Goal: Transaction & Acquisition: Purchase product/service

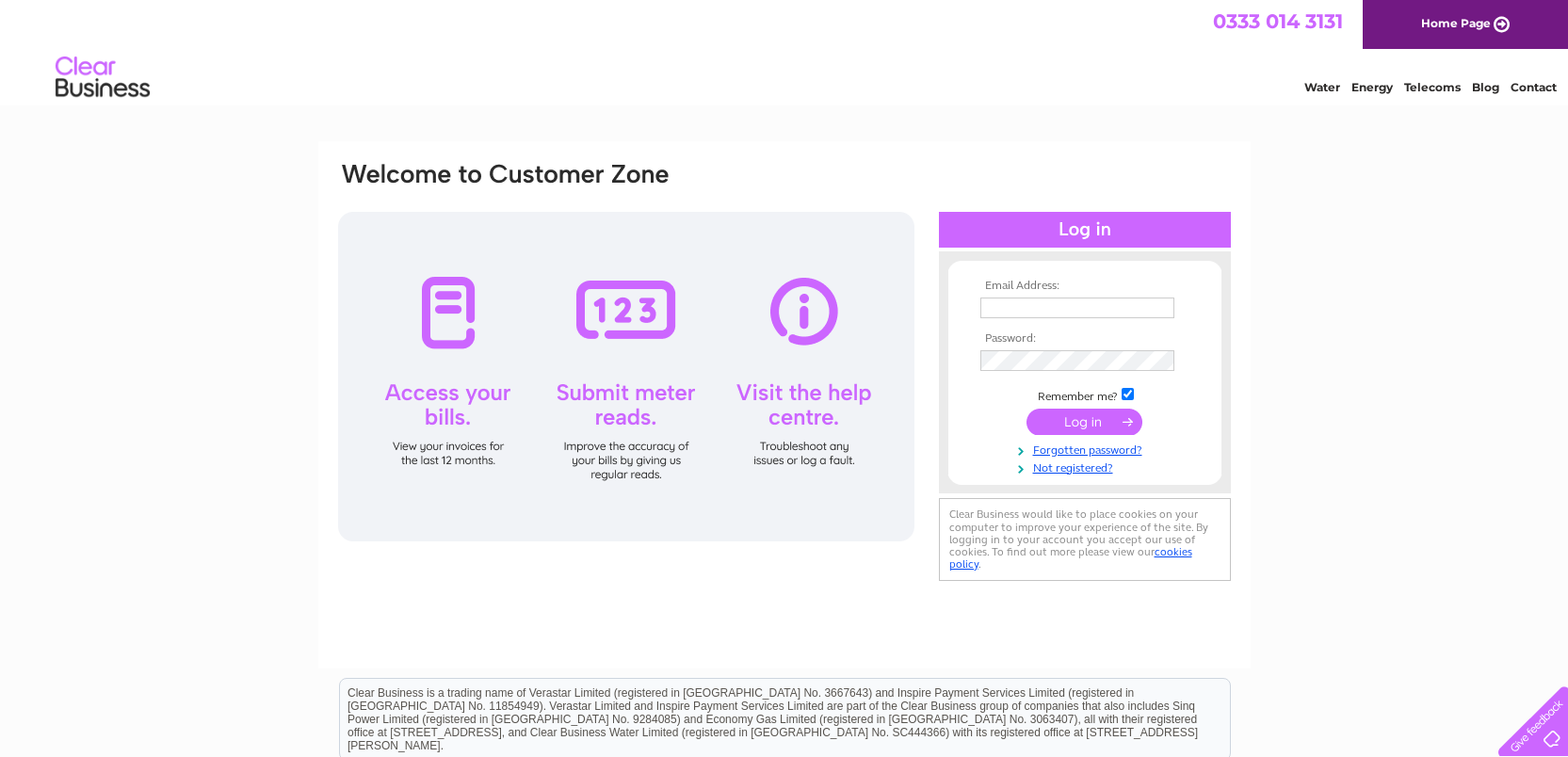
type input "[PERSON_NAME][EMAIL_ADDRESS][DOMAIN_NAME]"
click at [1080, 411] on input "submit" at bounding box center [1084, 422] width 116 height 27
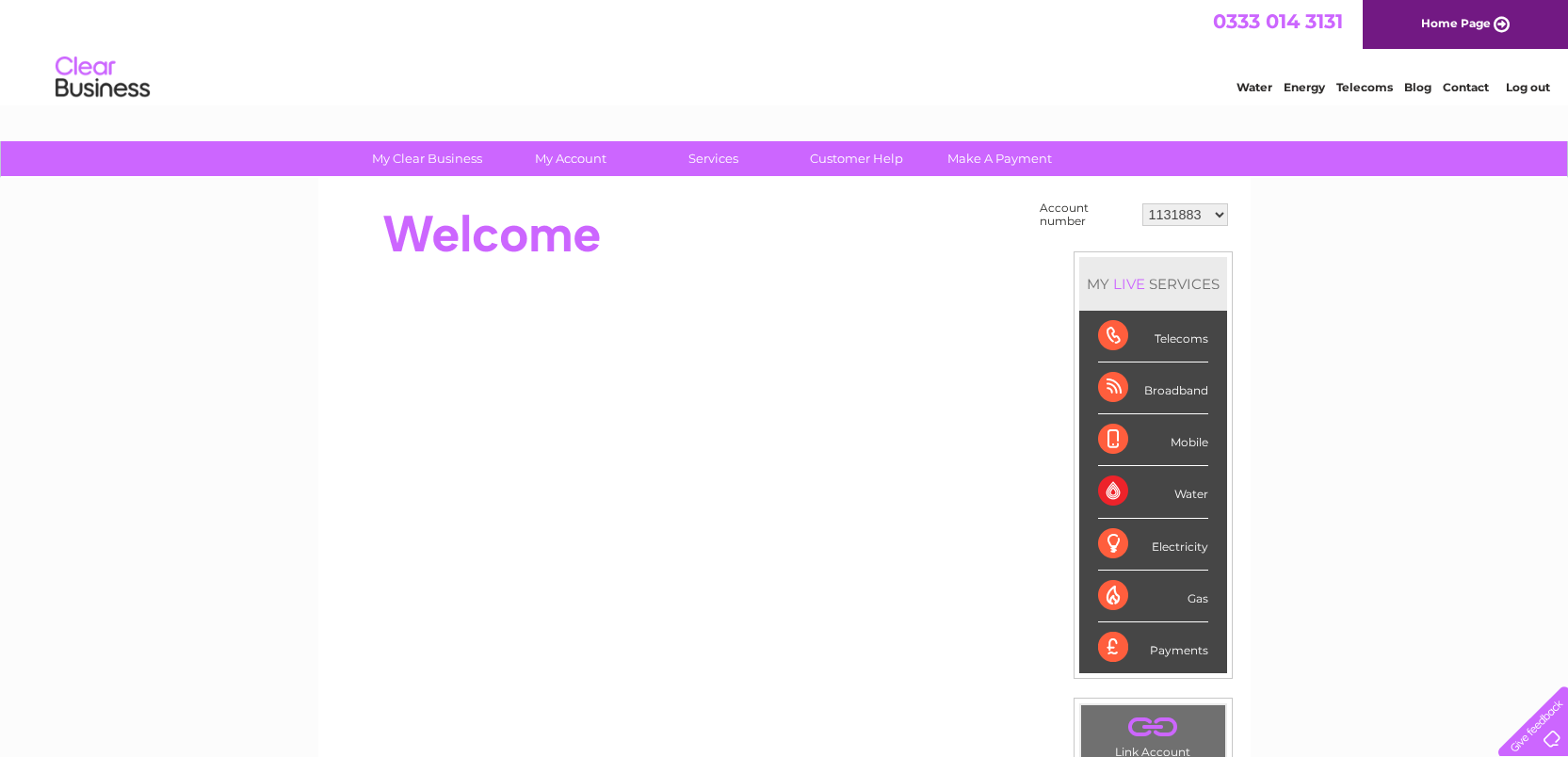
click at [1186, 211] on select "1131883 30292344" at bounding box center [1185, 214] width 86 height 23
select select "30292344"
click at [1194, 214] on select "1131883 30292344" at bounding box center [1185, 214] width 86 height 23
select select "1131883"
click at [1180, 218] on select "1131883 30292344" at bounding box center [1185, 214] width 86 height 23
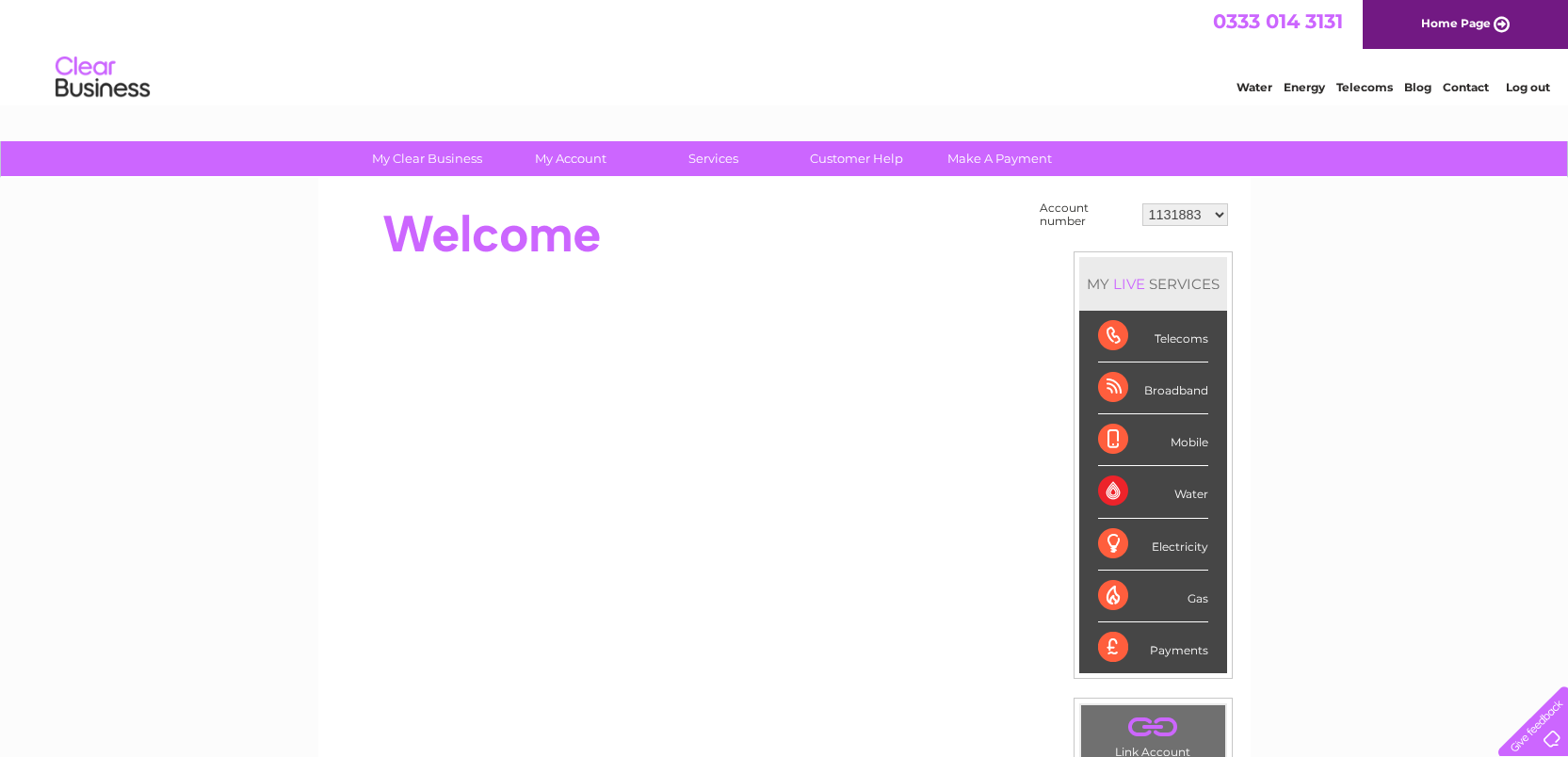
select select "30292344"
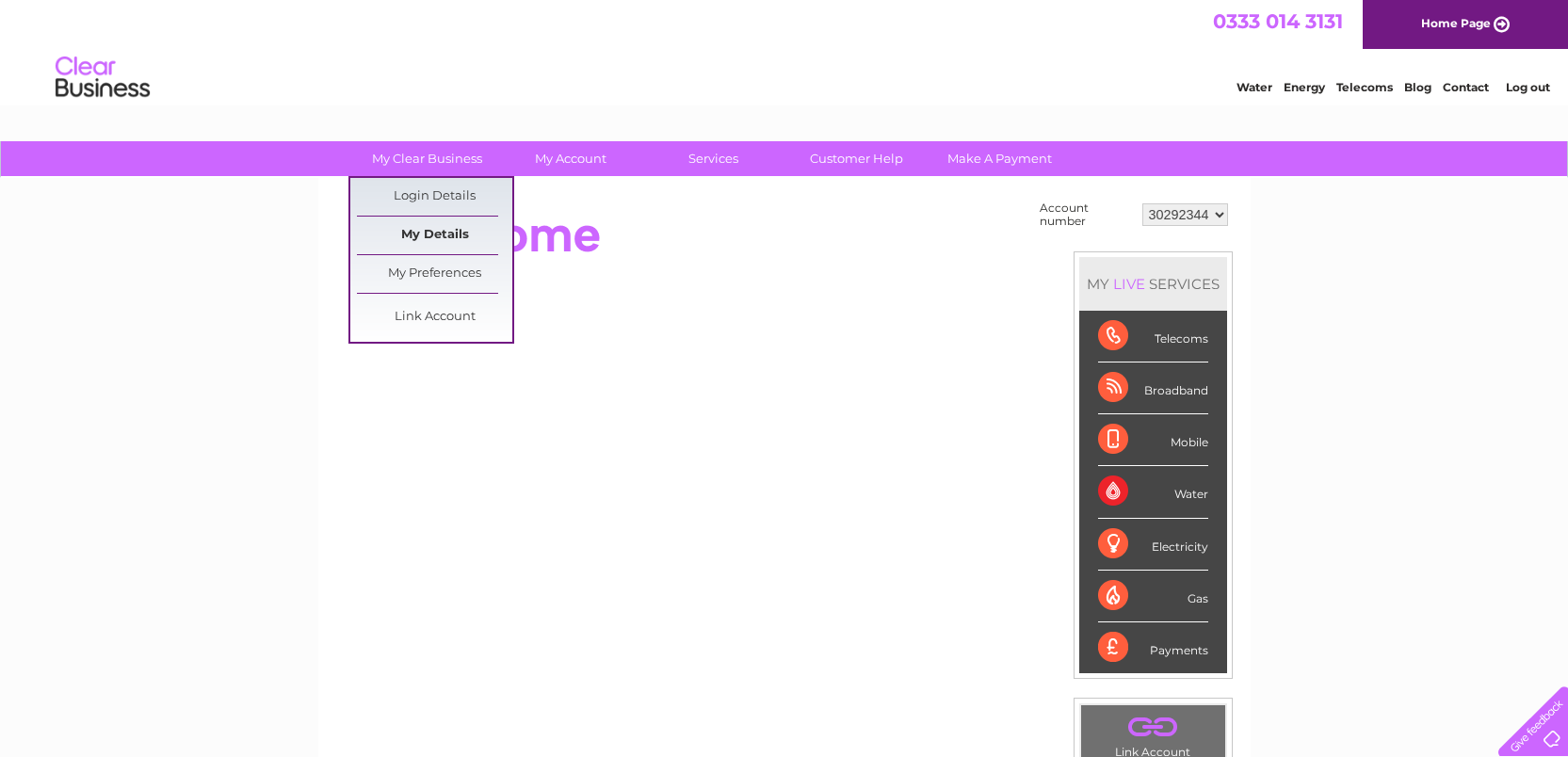
click at [425, 236] on link "My Details" at bounding box center [434, 236] width 156 height 38
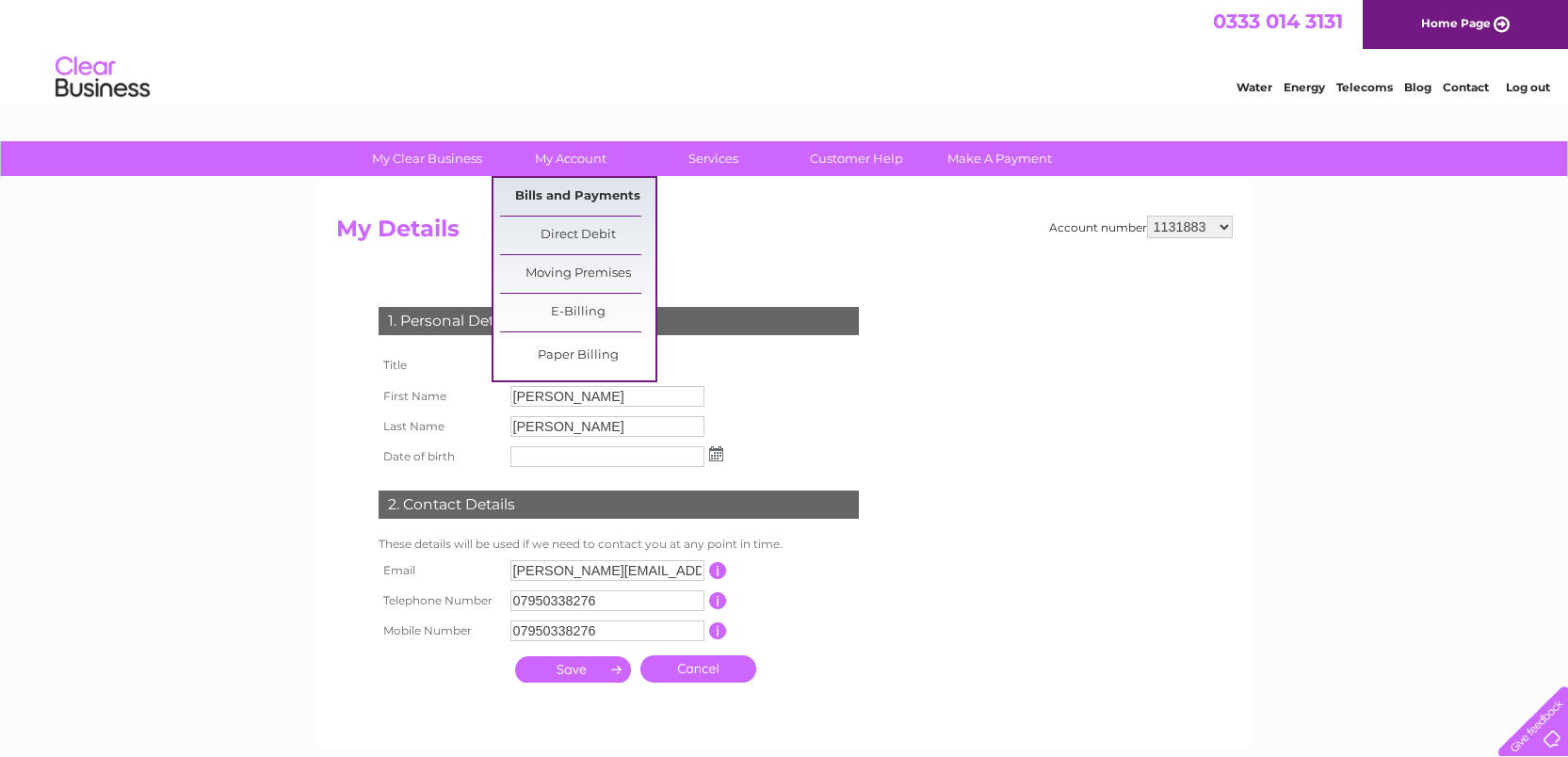
click at [568, 187] on link "Bills and Payments" at bounding box center [577, 197] width 156 height 38
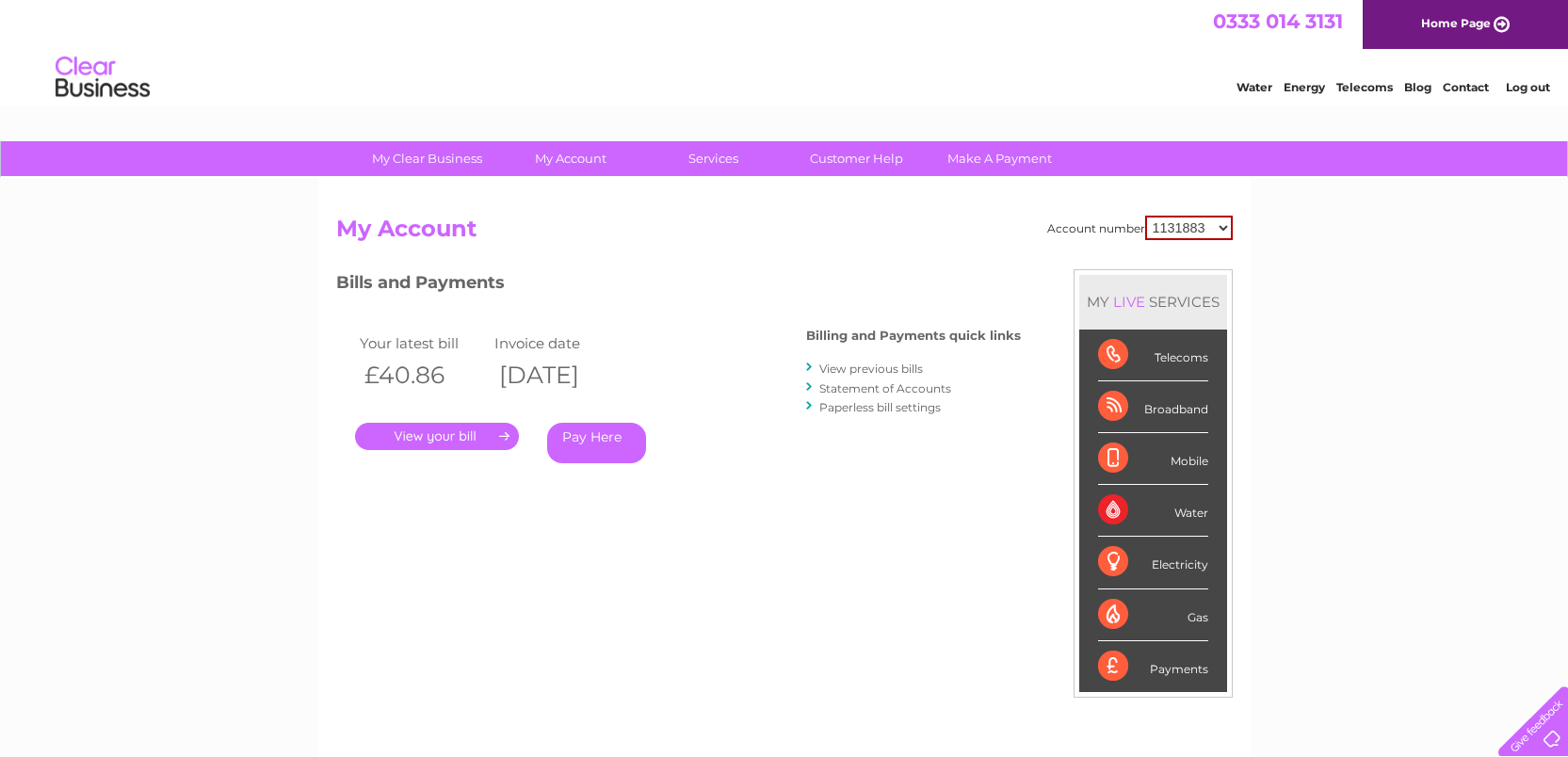
click at [1194, 226] on select "1131883 30292344" at bounding box center [1189, 228] width 87 height 25
select select "30292344"
click at [602, 431] on link "Pay Here" at bounding box center [596, 443] width 99 height 41
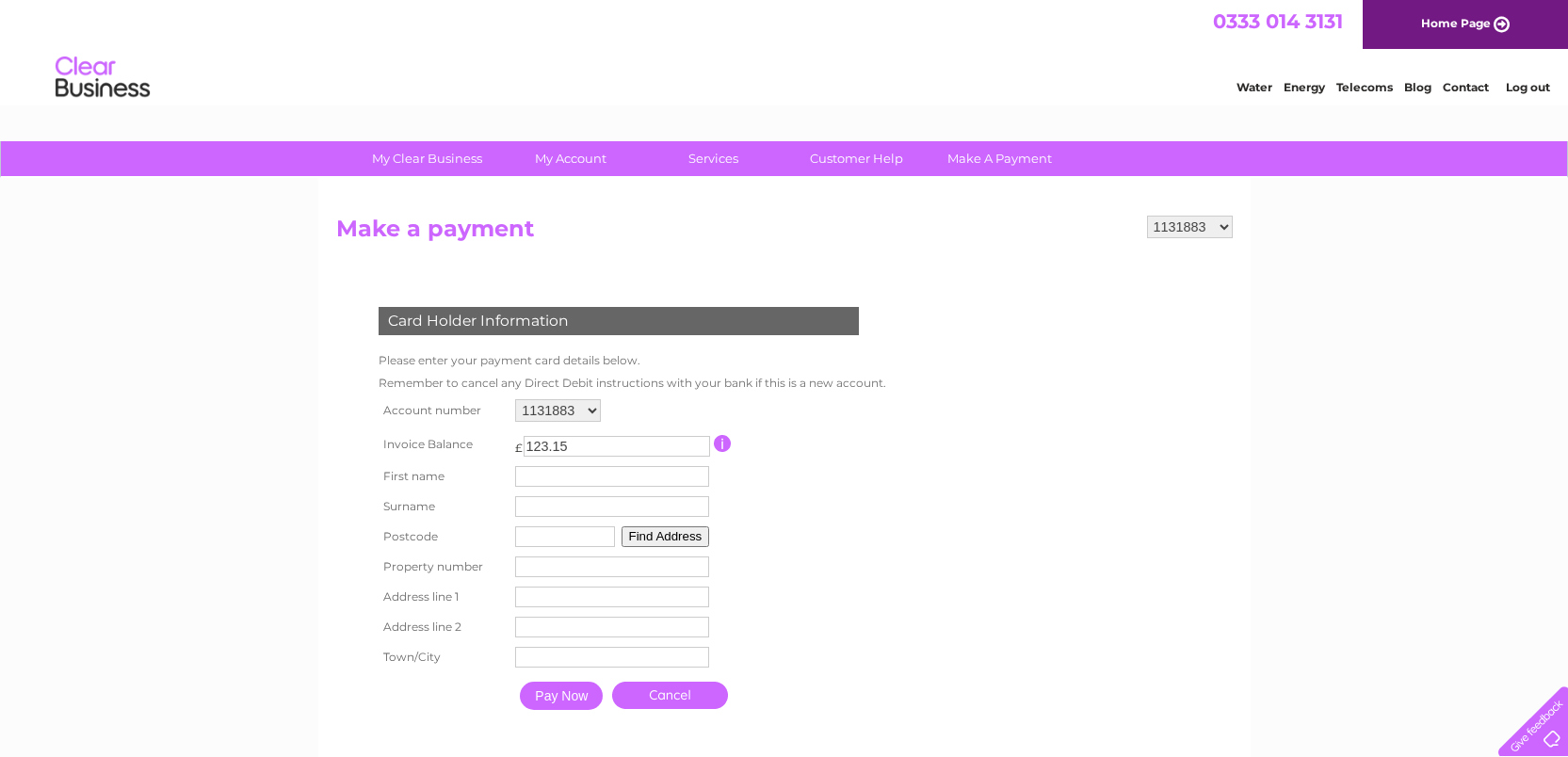
click at [584, 411] on select "1131883 30292344" at bounding box center [558, 410] width 86 height 23
select select "30292344"
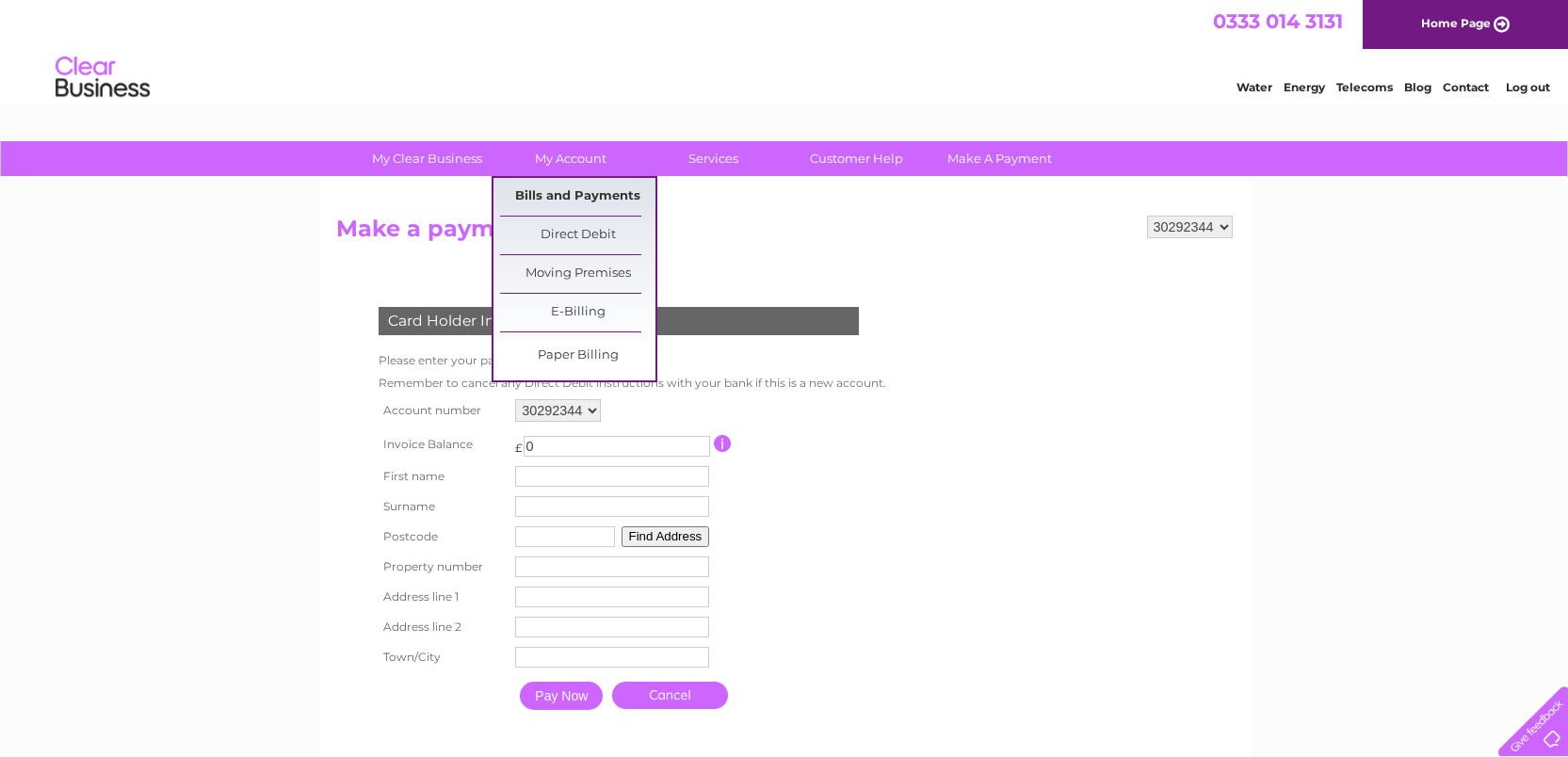
click at [586, 190] on link "Bills and Payments" at bounding box center [577, 197] width 156 height 38
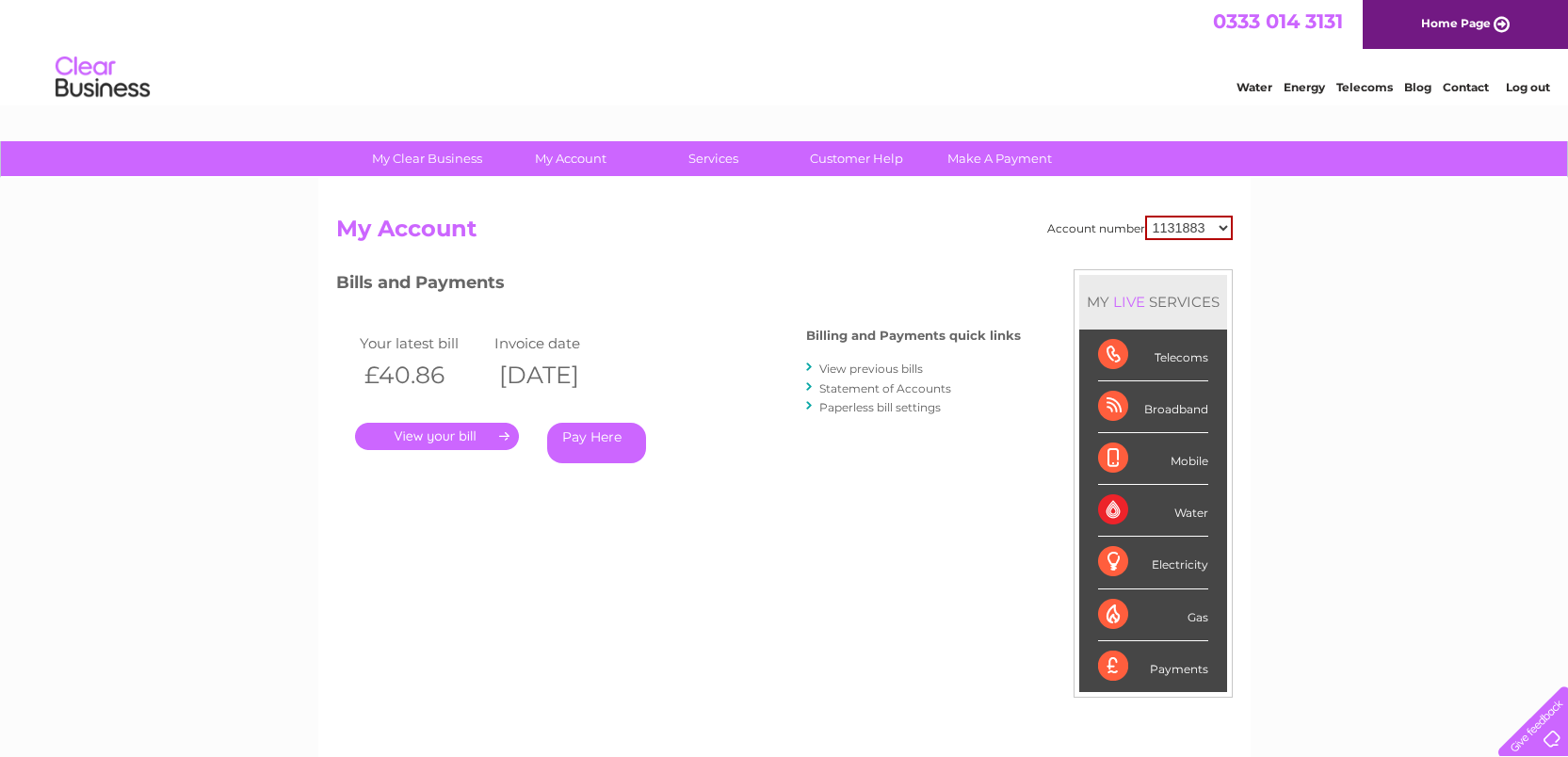
click at [882, 364] on link "View previous bills" at bounding box center [871, 369] width 104 height 14
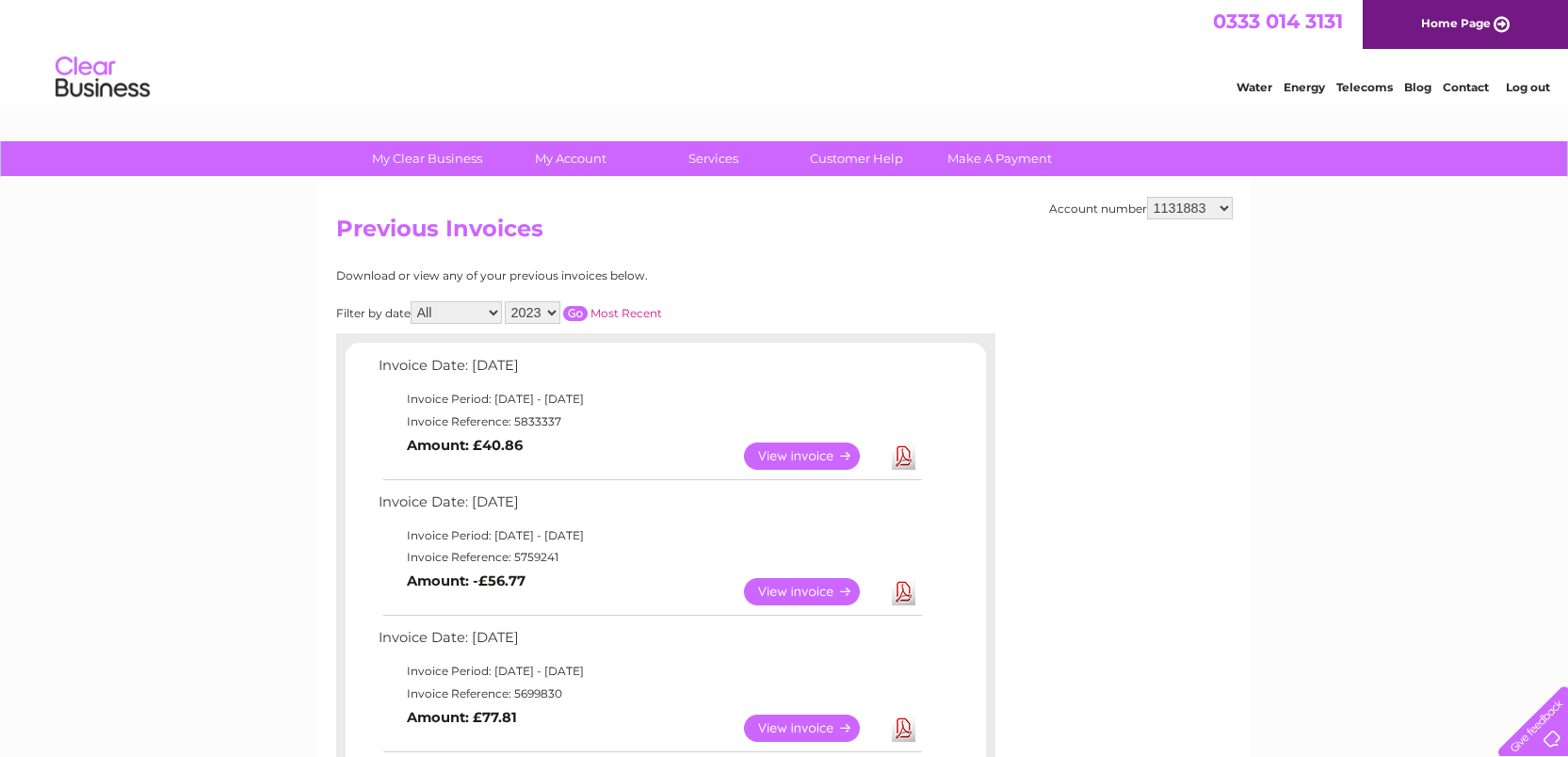
click at [1165, 217] on select "1131883 30292344" at bounding box center [1190, 208] width 86 height 23
select select "30292344"
click at [806, 450] on link "View" at bounding box center [813, 457] width 139 height 28
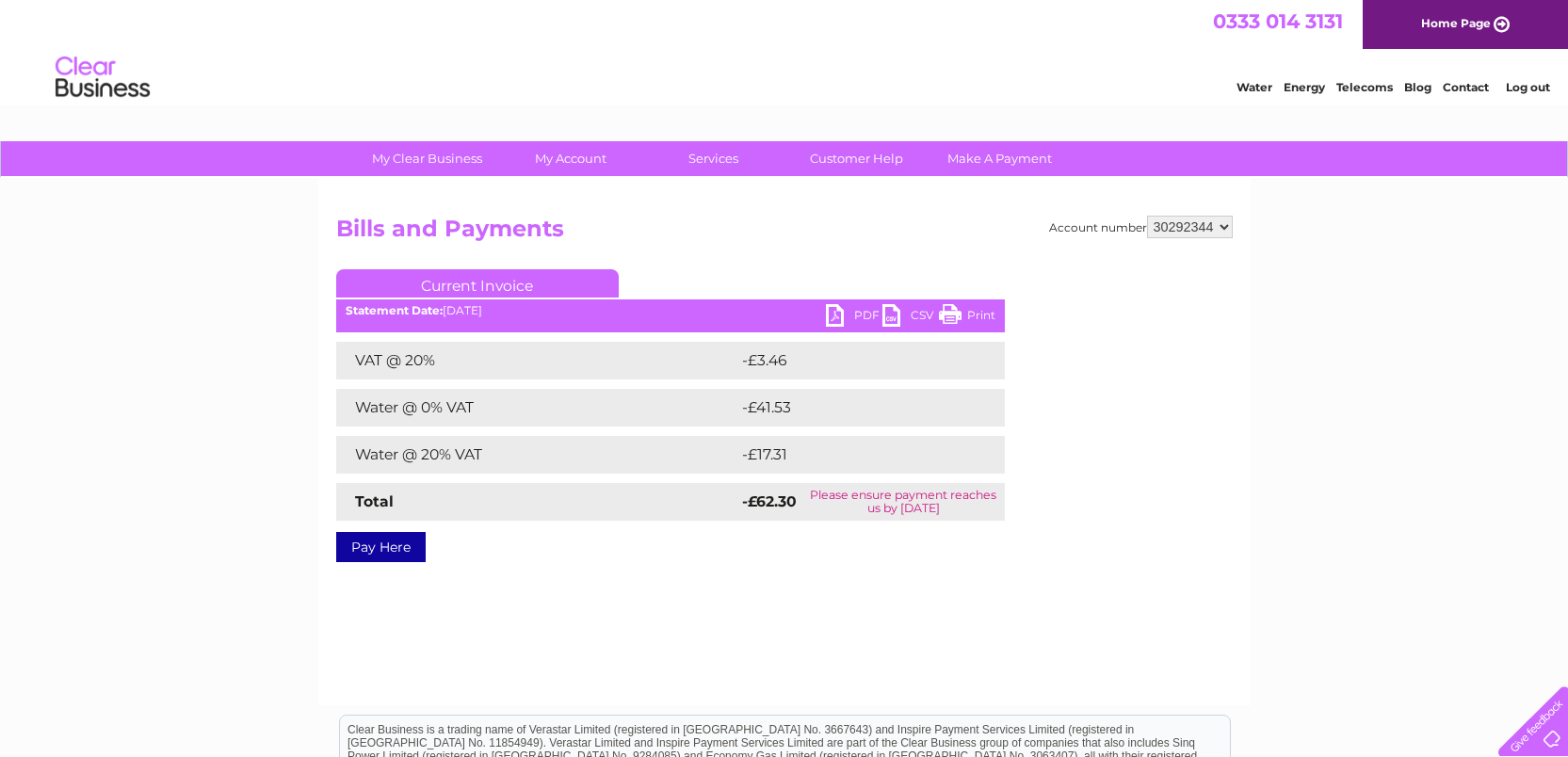
click at [853, 308] on link "PDF" at bounding box center [854, 318] width 56 height 28
click at [1472, 87] on link "Contact" at bounding box center [1466, 87] width 47 height 14
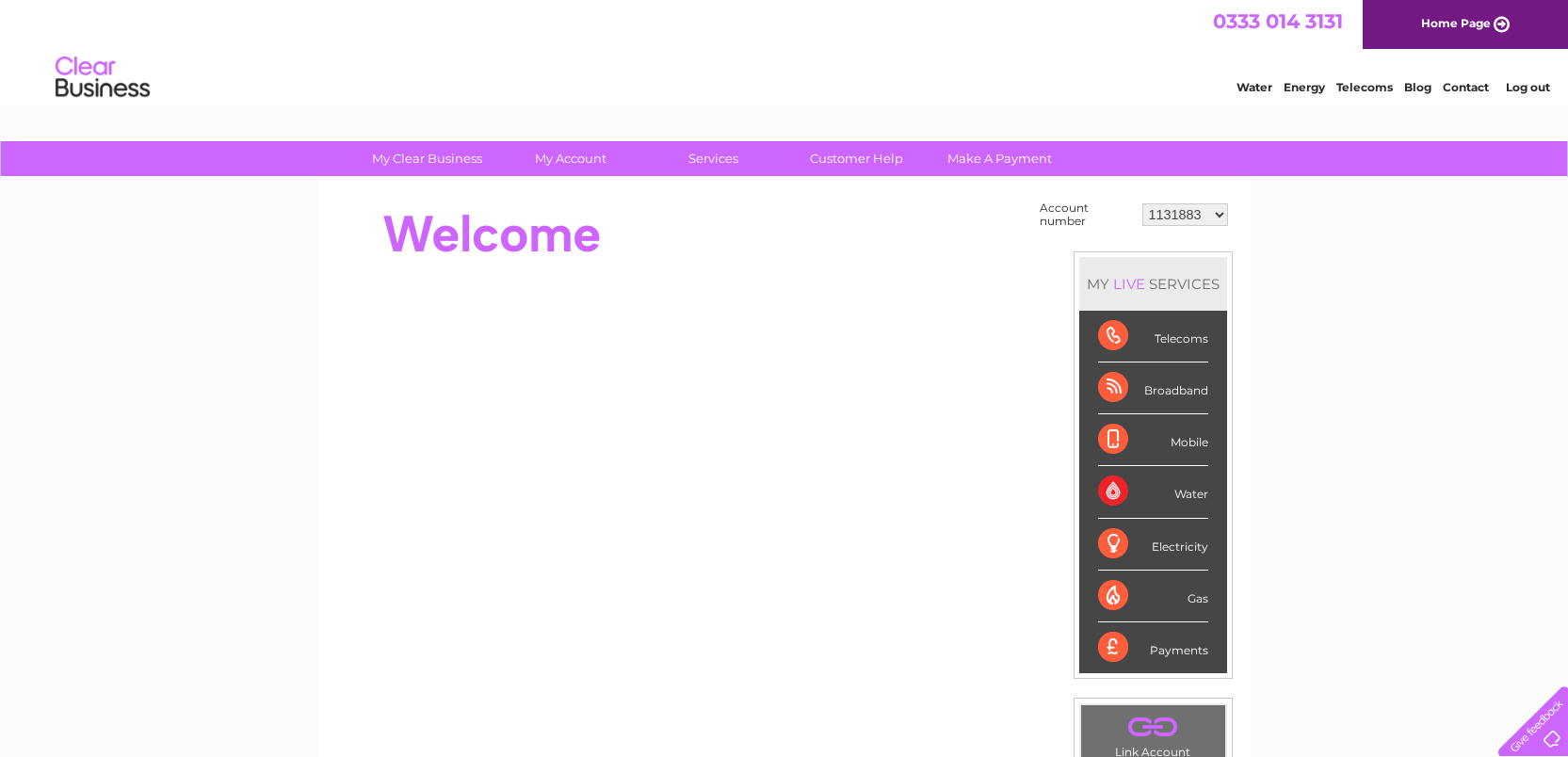
click at [1169, 216] on select "1131883 30292344" at bounding box center [1185, 214] width 86 height 23
select select "30292344"
click at [870, 154] on link "Customer Help" at bounding box center [856, 159] width 156 height 35
